Goal: Information Seeking & Learning: Find specific fact

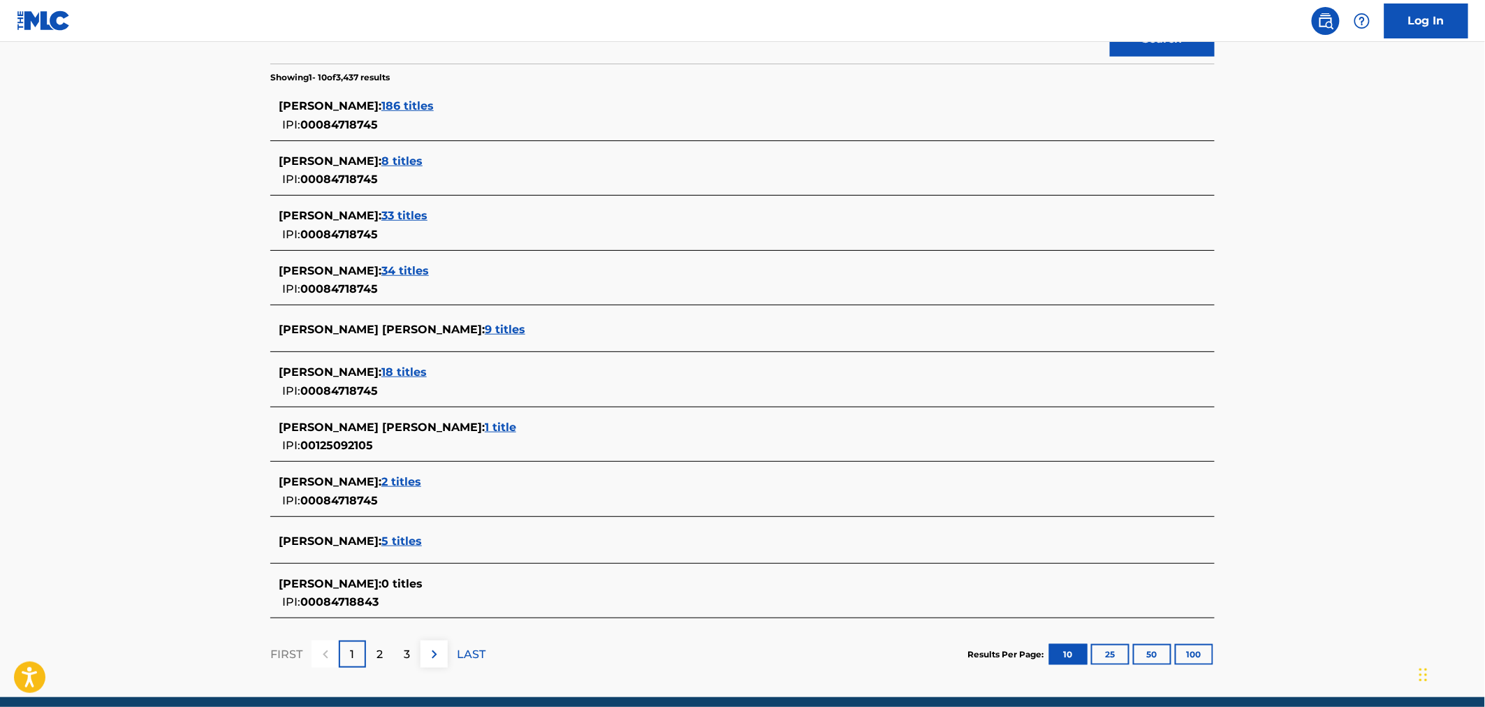
scroll to position [342, 0]
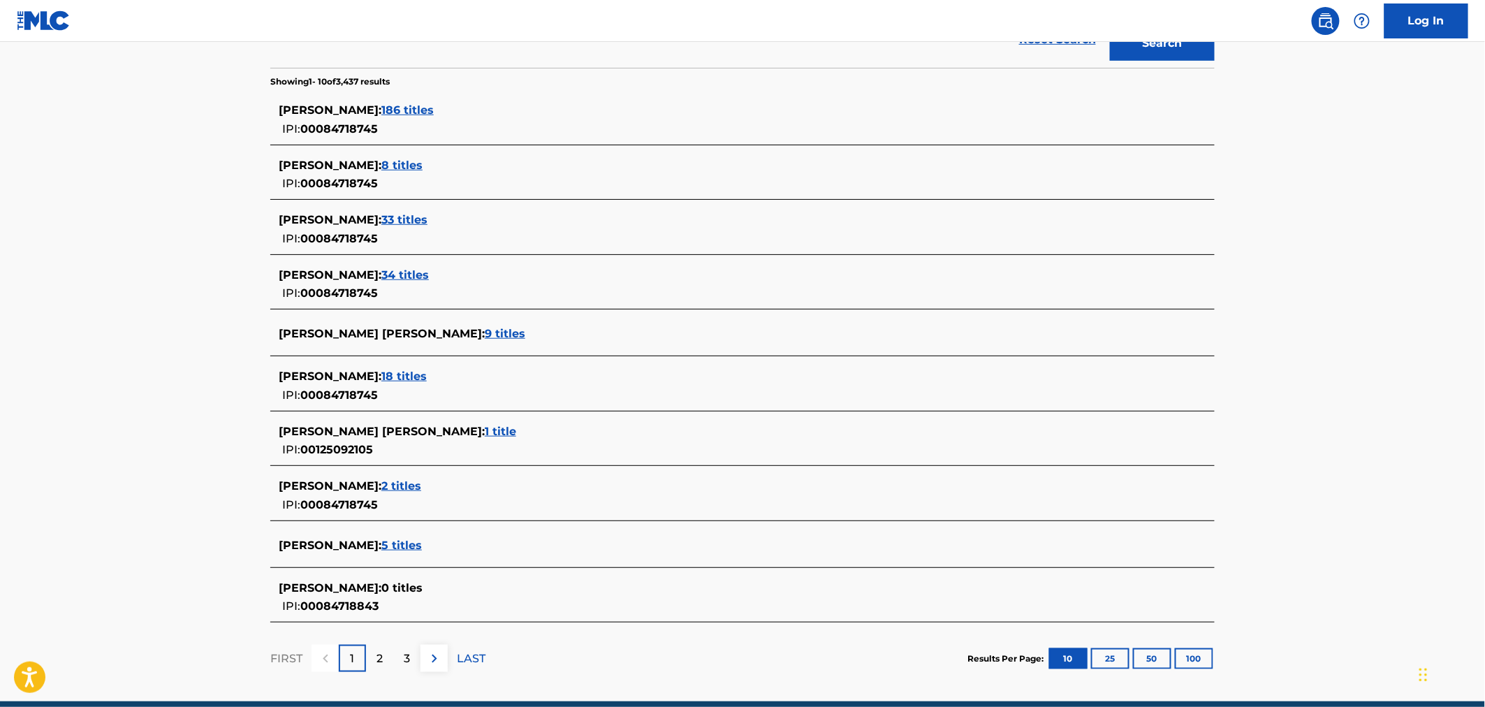
click at [413, 165] on span "8 titles" at bounding box center [401, 165] width 41 height 13
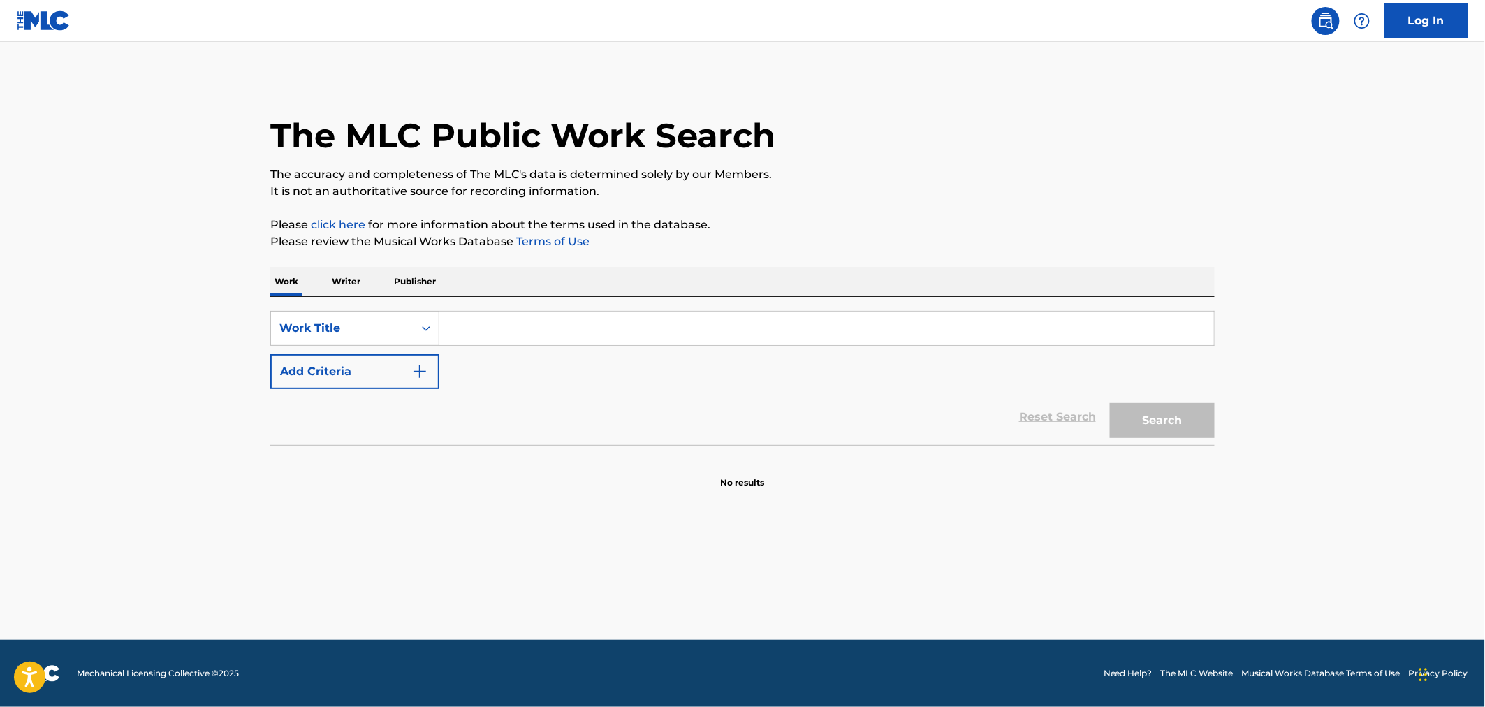
click at [349, 281] on p "Writer" at bounding box center [346, 281] width 37 height 29
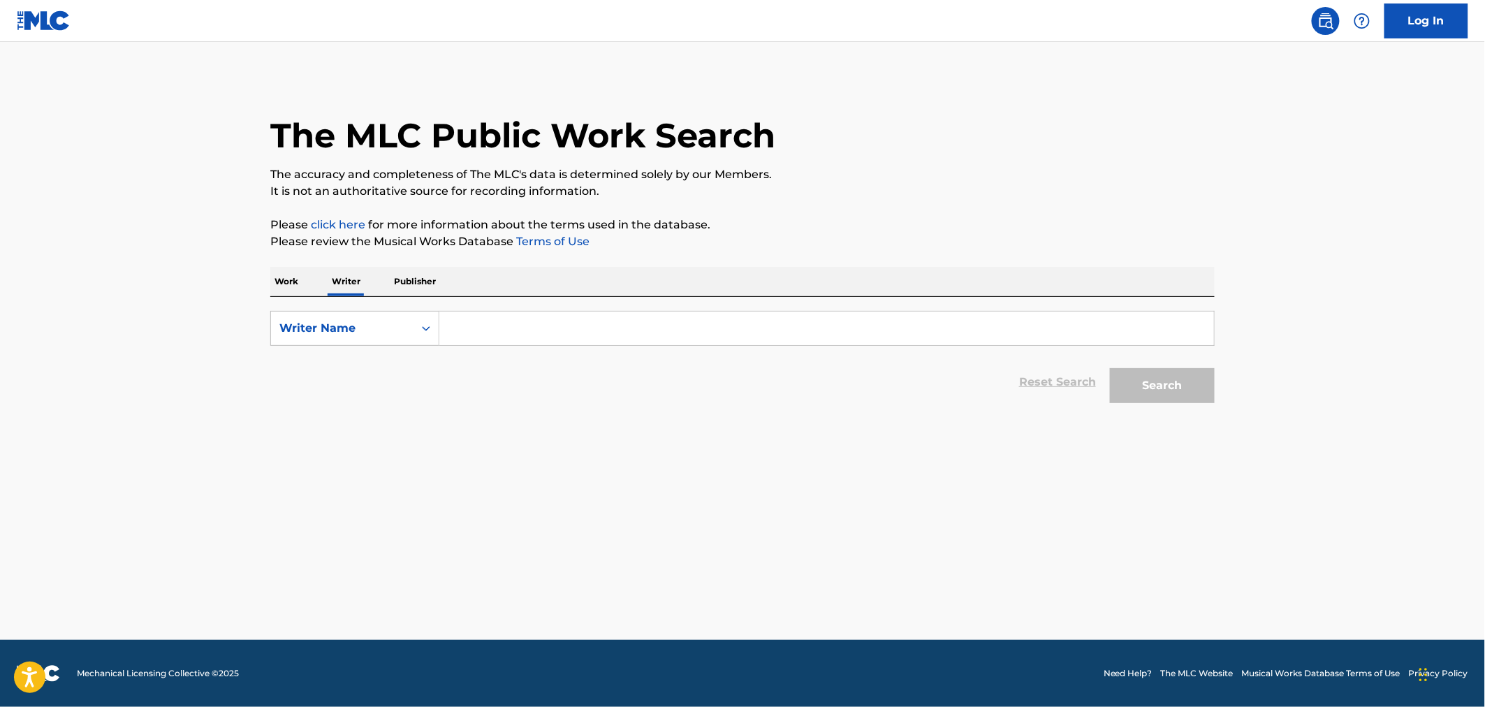
click at [478, 336] on input "Search Form" at bounding box center [826, 329] width 775 height 34
type input "[PERSON_NAME]"
click at [1135, 395] on button "Search" at bounding box center [1162, 385] width 105 height 35
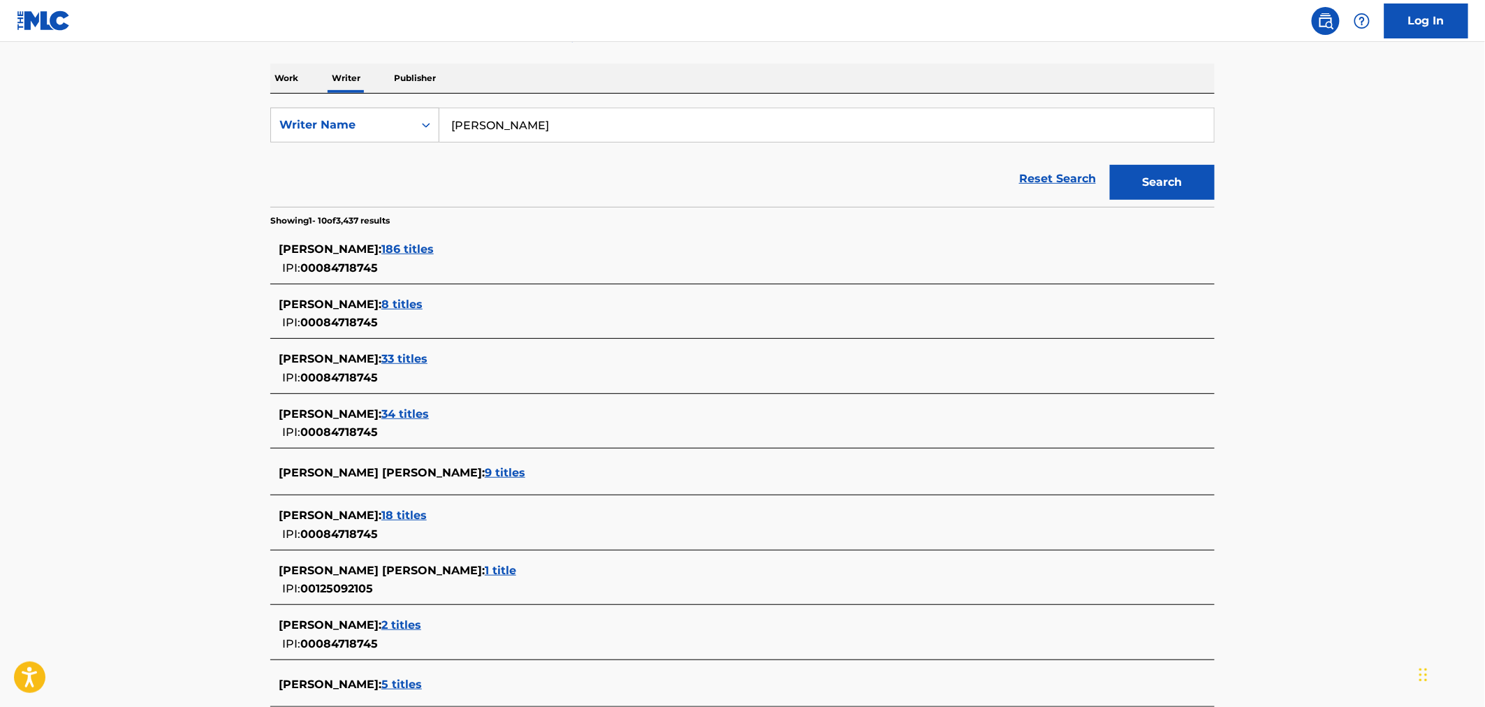
scroll to position [205, 0]
